Goal: Information Seeking & Learning: Learn about a topic

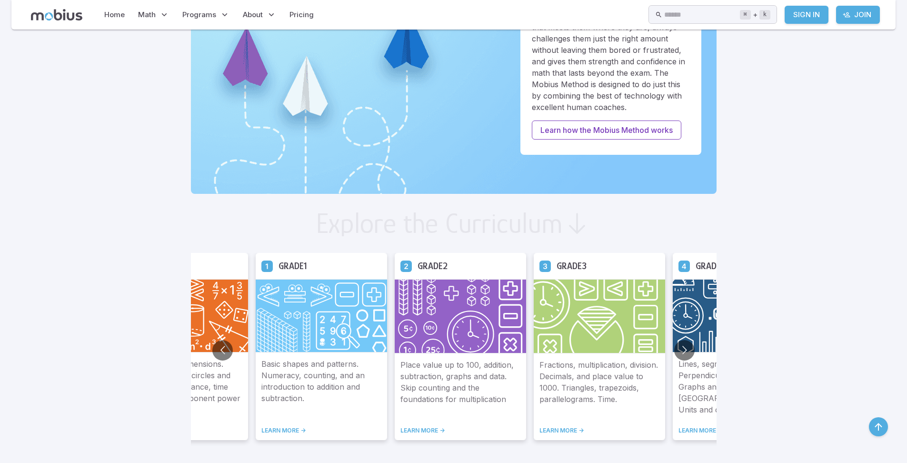
scroll to position [447, 0]
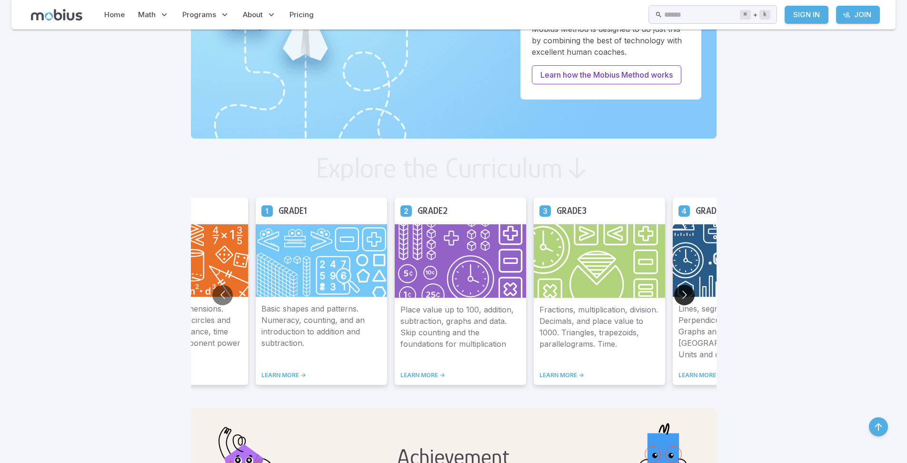
click at [674, 294] on button "Go to next slide" at bounding box center [684, 295] width 20 height 20
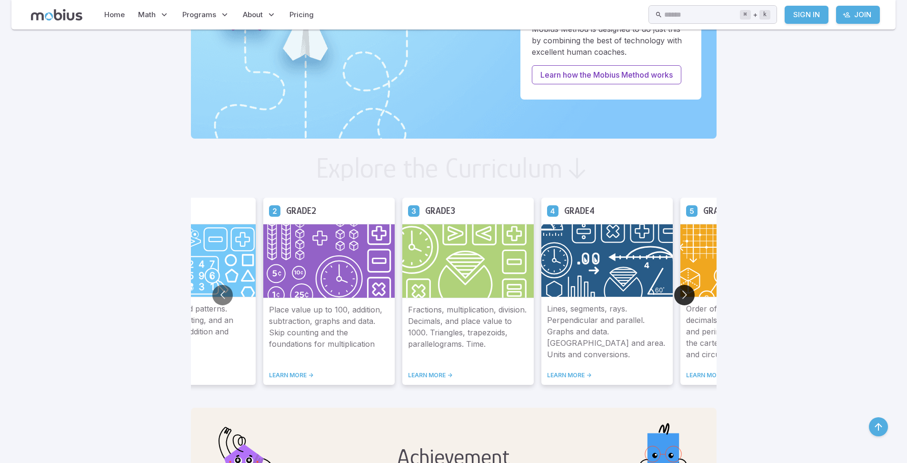
click at [674, 292] on button "Go to next slide" at bounding box center [684, 295] width 20 height 20
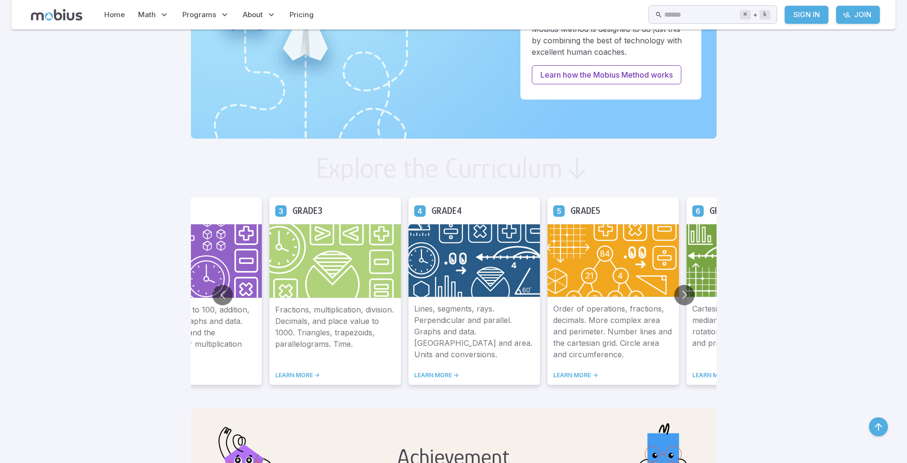
click at [409, 291] on img at bounding box center [474, 260] width 131 height 73
click at [410, 369] on div "Lines, segments, rays. Perpendicular and parallel. Graphs and data. Perimeter a…" at bounding box center [475, 341] width 131 height 88
click at [416, 374] on link "LEARN MORE ->" at bounding box center [476, 375] width 120 height 8
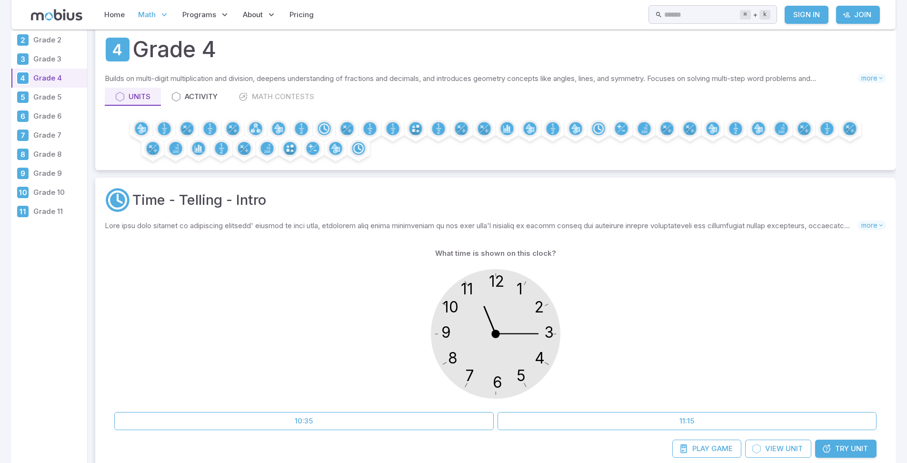
scroll to position [32, 0]
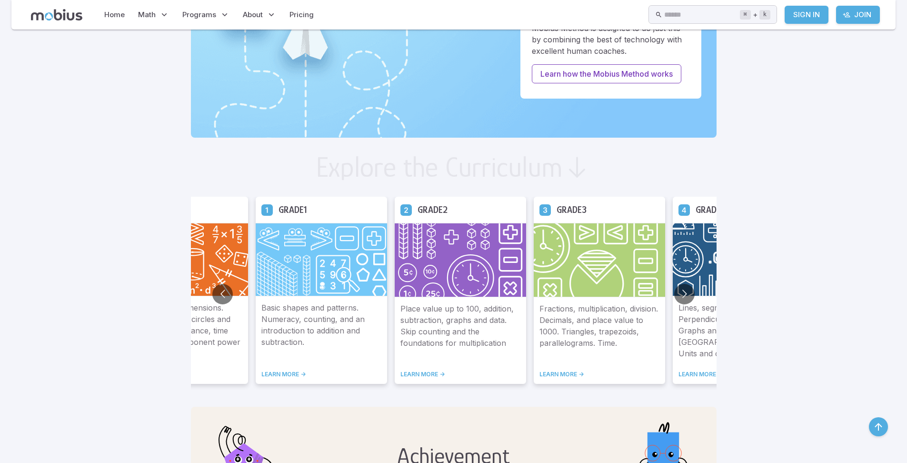
click at [678, 372] on link "LEARN MORE ->" at bounding box center [738, 374] width 120 height 8
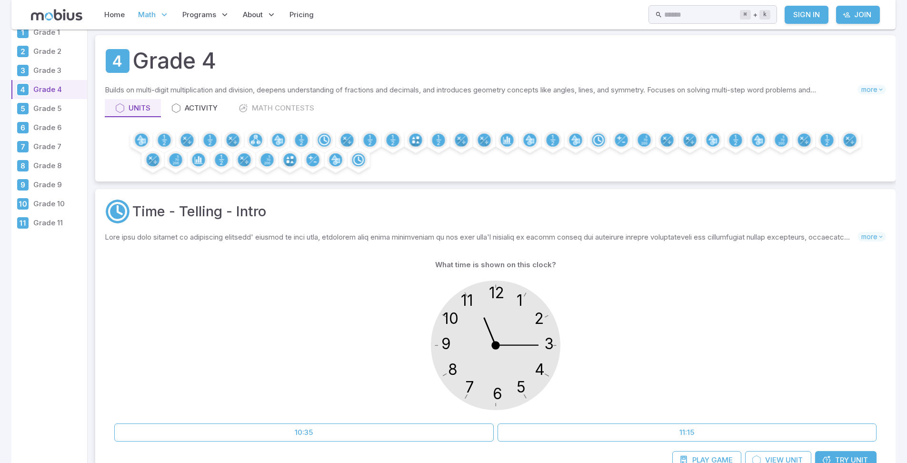
scroll to position [88, 0]
